Goal: Find specific page/section: Find specific page/section

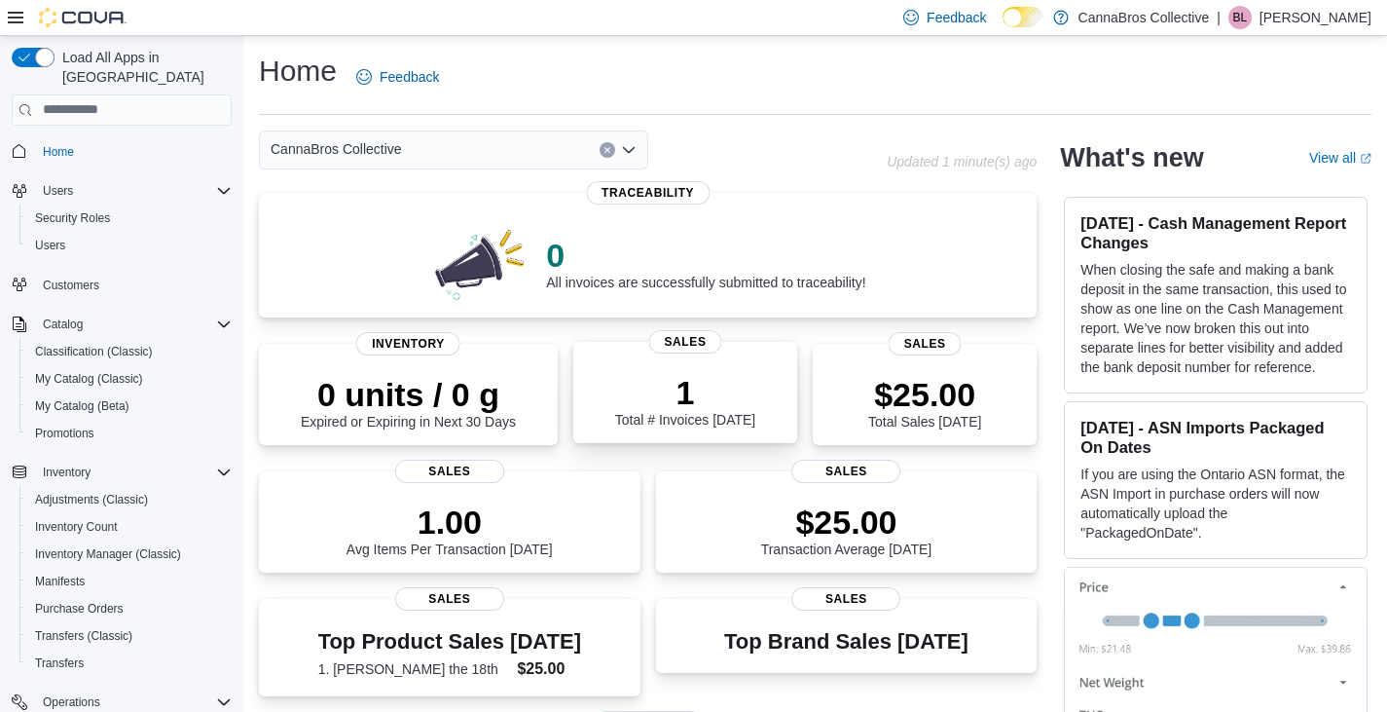
click at [751, 388] on p "1" at bounding box center [685, 392] width 140 height 39
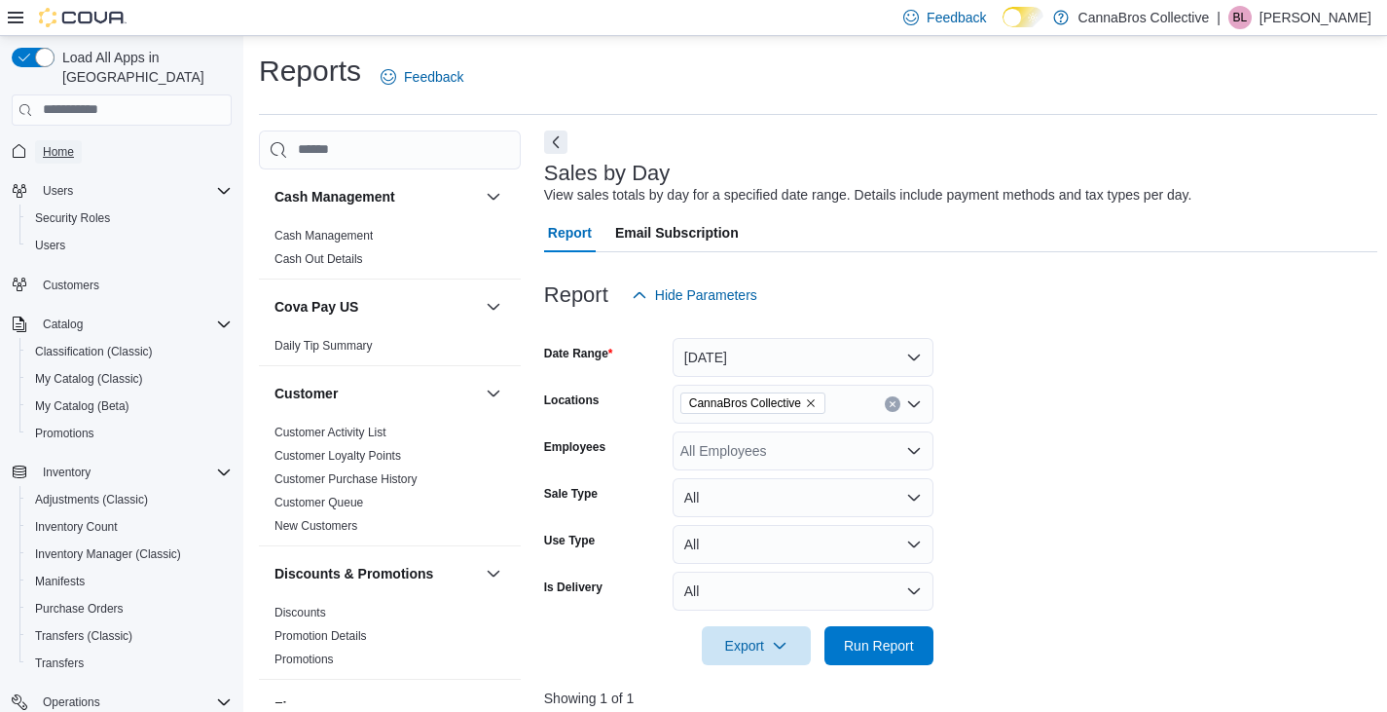
click at [68, 144] on span "Home" at bounding box center [58, 152] width 31 height 16
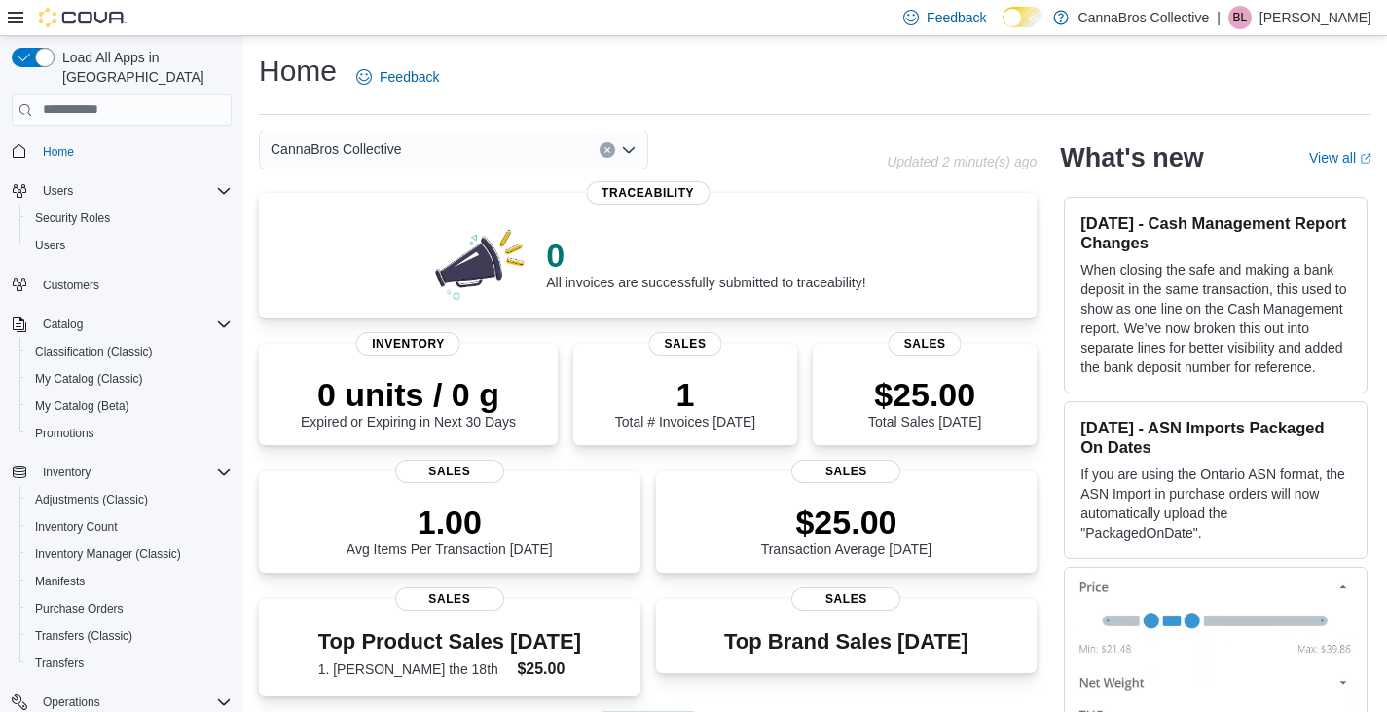
click at [817, 56] on div "Home Feedback" at bounding box center [815, 77] width 1113 height 51
click at [391, 182] on div "CannaBros Collective Updated 1 minute(s) ago 0 All invoices are successfully su…" at bounding box center [648, 624] width 778 height 989
click at [906, 98] on div "Home Feedback" at bounding box center [815, 77] width 1113 height 51
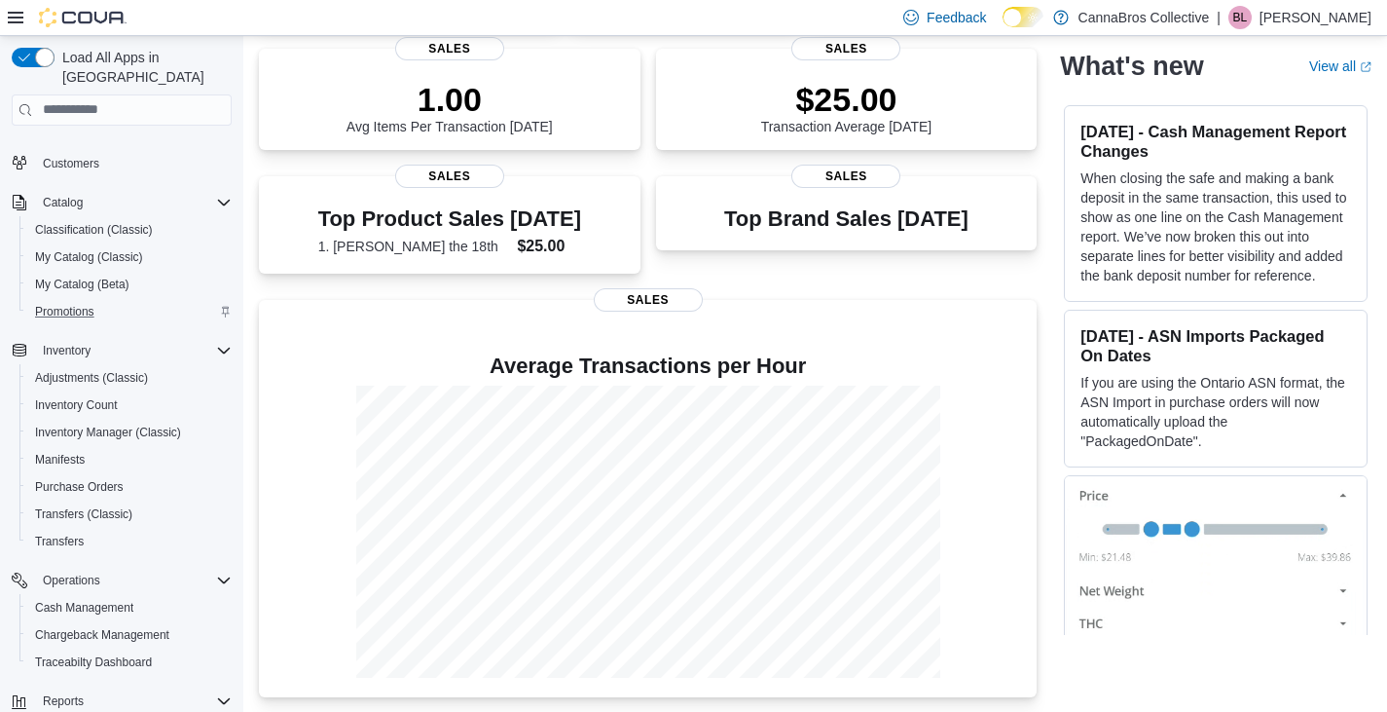
scroll to position [141, 0]
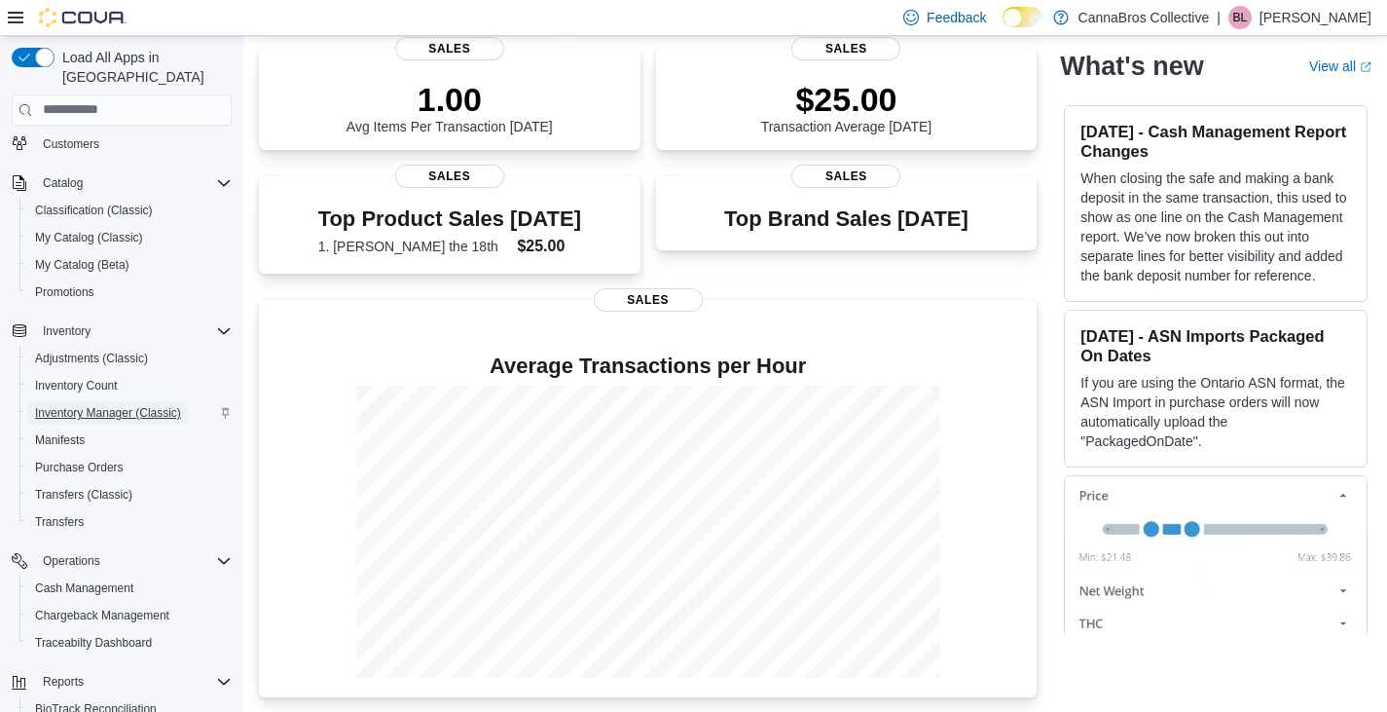
click at [139, 405] on span "Inventory Manager (Classic)" at bounding box center [108, 413] width 146 height 16
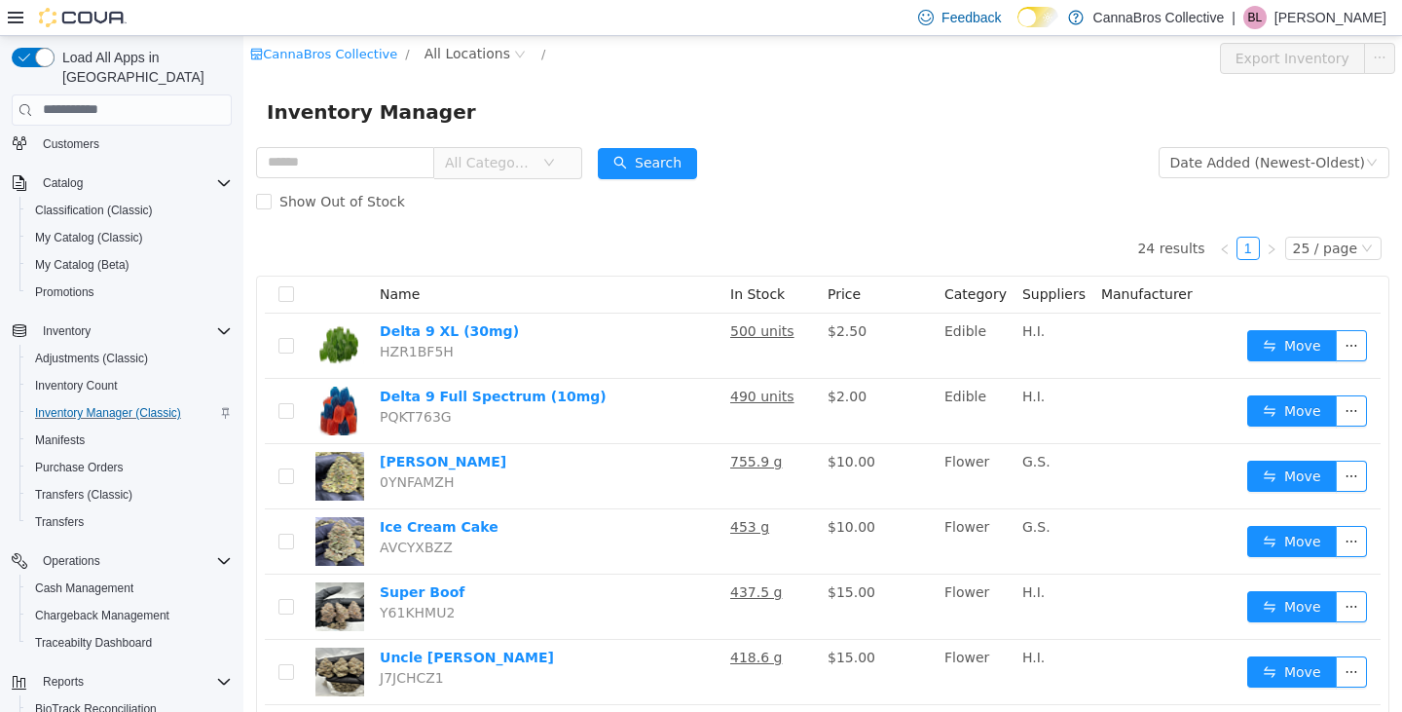
click at [744, 125] on div "Inventory Manager" at bounding box center [823, 110] width 1112 height 31
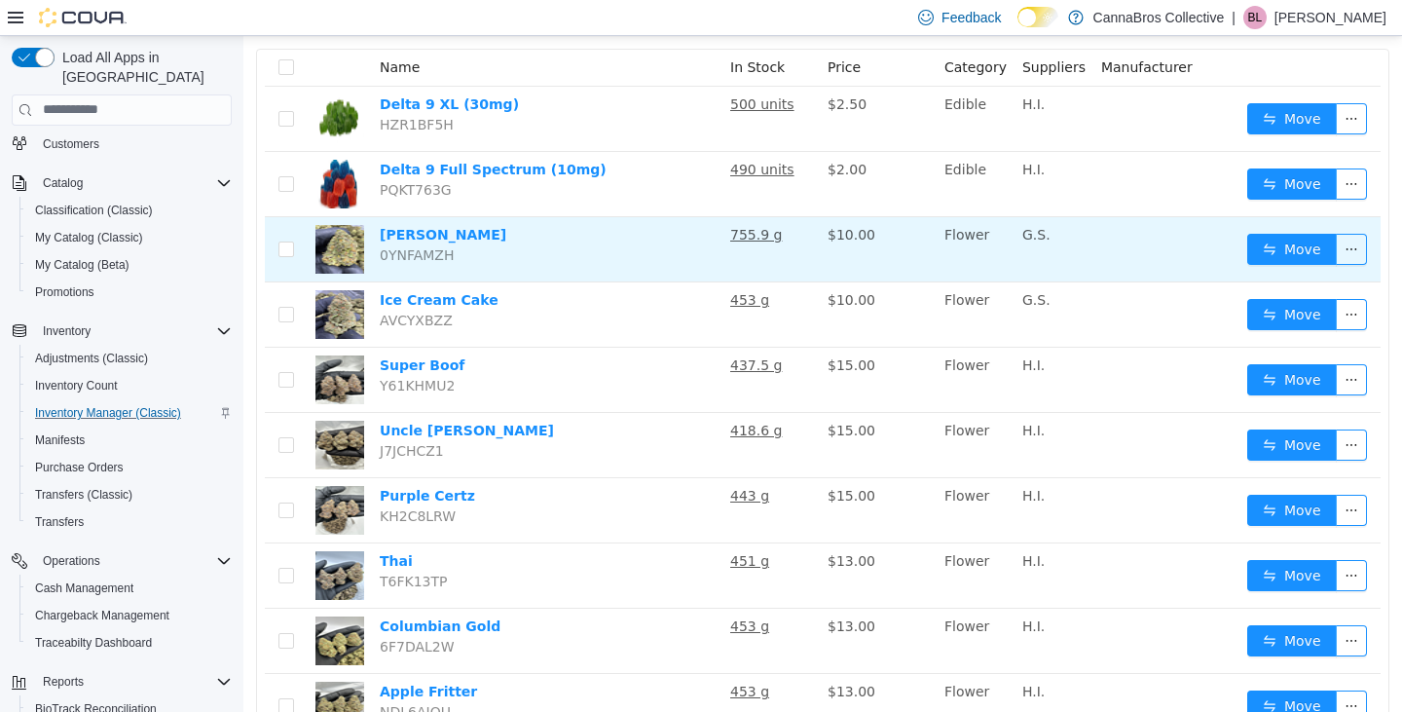
scroll to position [226, 0]
